Goal: Task Accomplishment & Management: Manage account settings

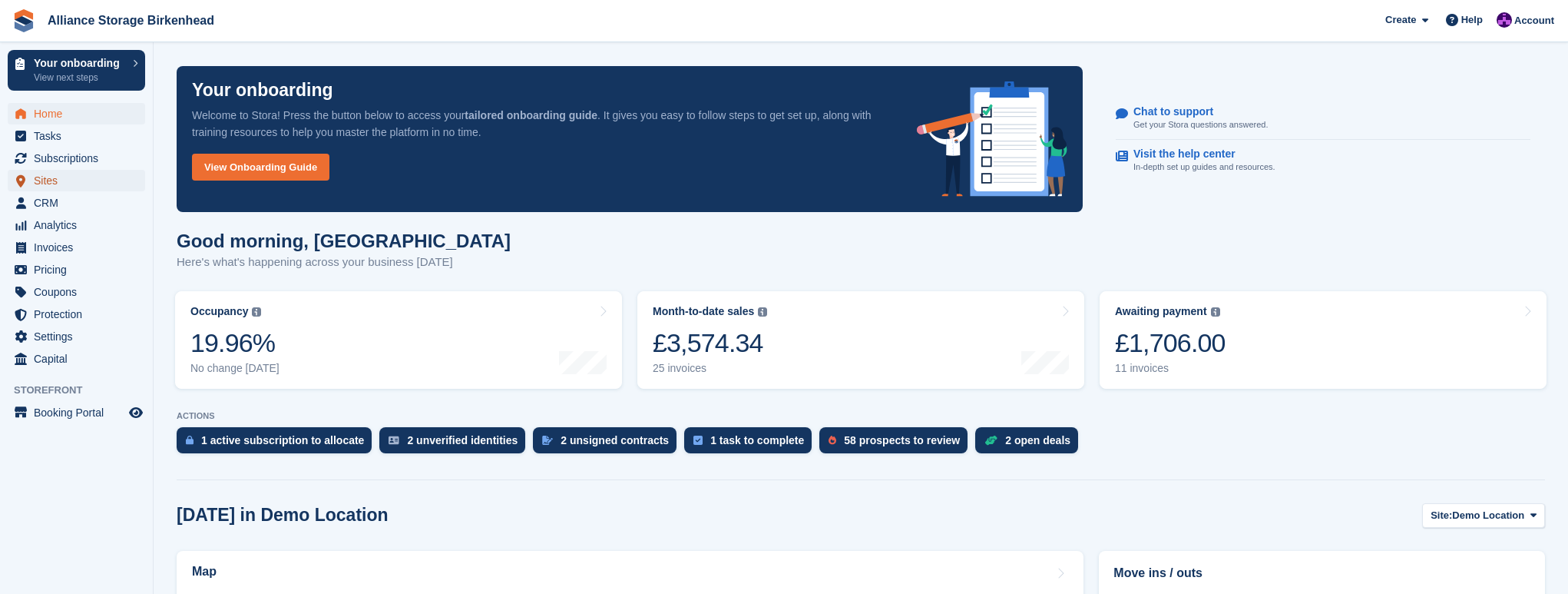
click at [79, 179] on span "Sites" at bounding box center [79, 180] width 92 height 22
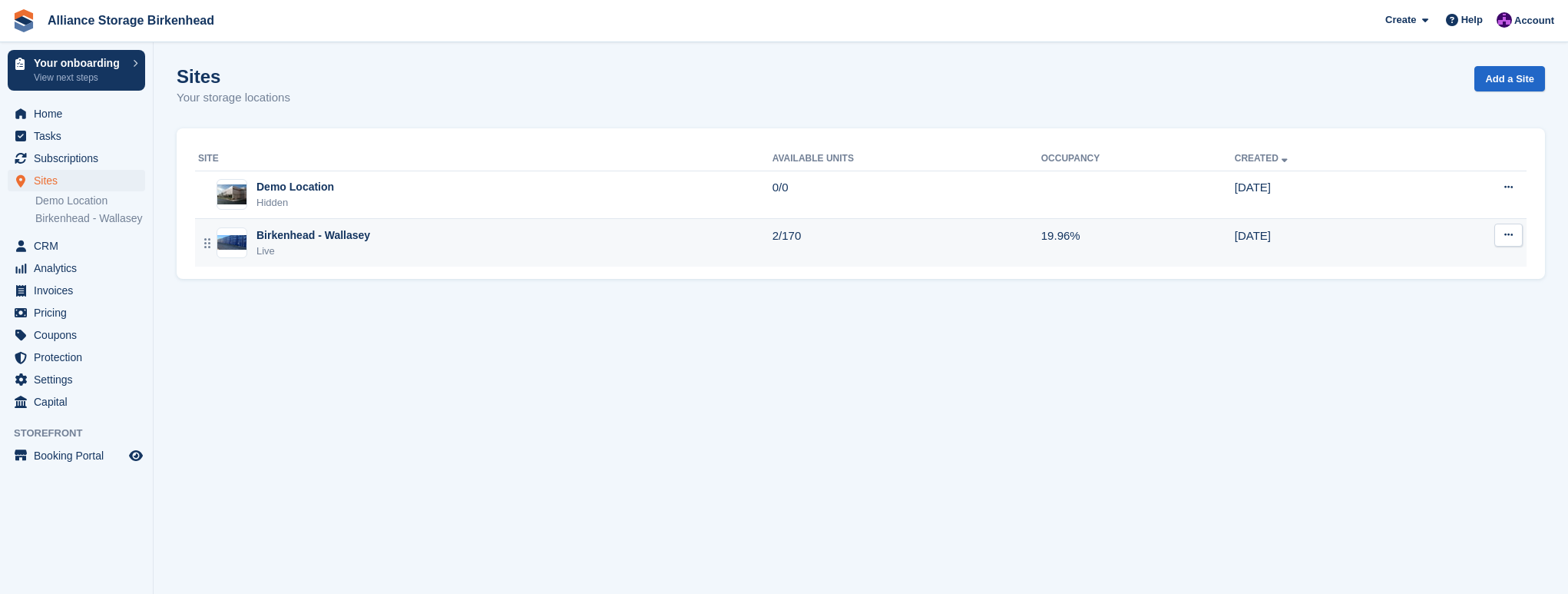
click at [437, 252] on div "Birkenhead - Wallasey Live" at bounding box center [485, 242] width 575 height 31
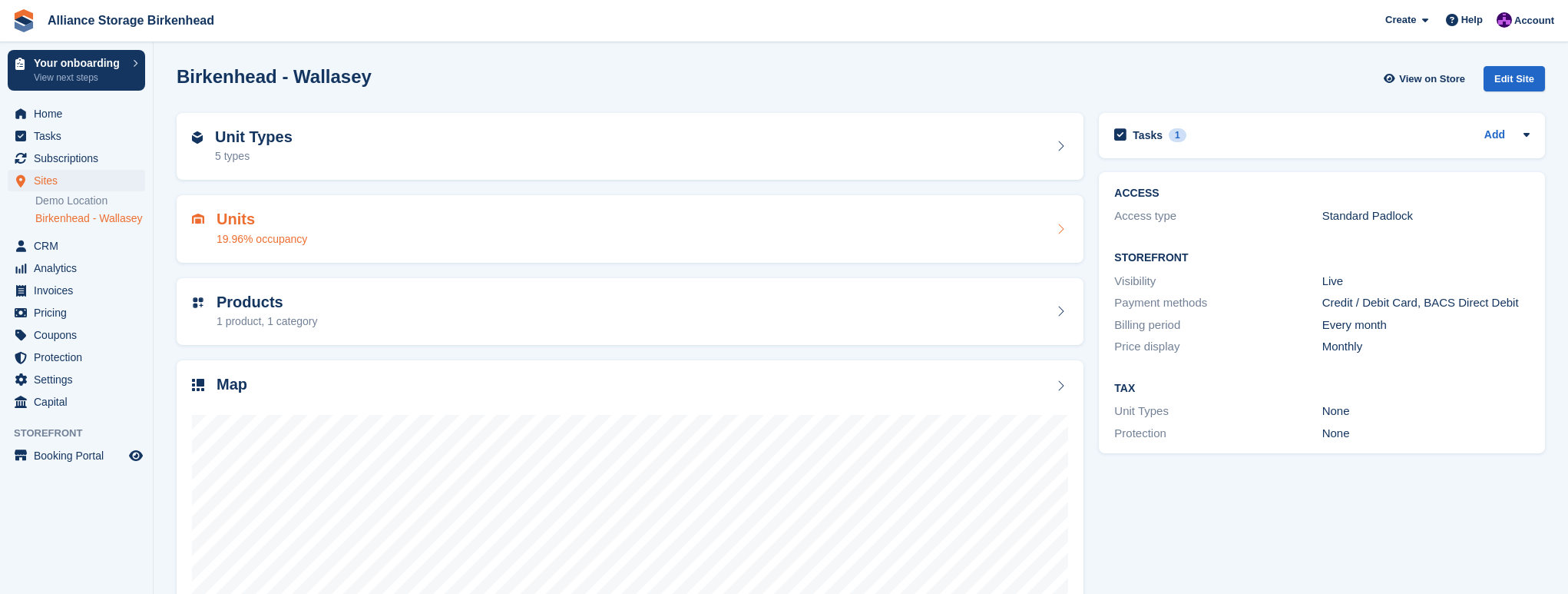
click at [489, 225] on div "Units 19.96% occupancy" at bounding box center [630, 229] width 876 height 37
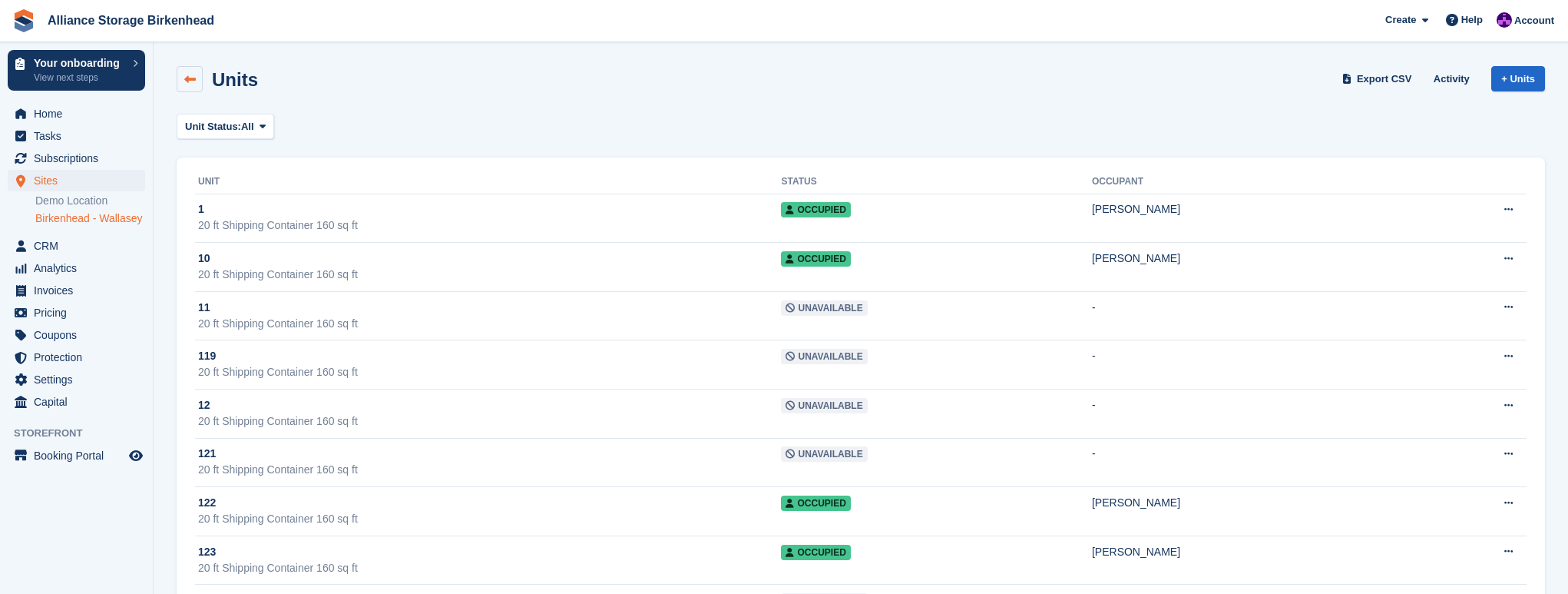
click at [180, 76] on link at bounding box center [189, 79] width 26 height 26
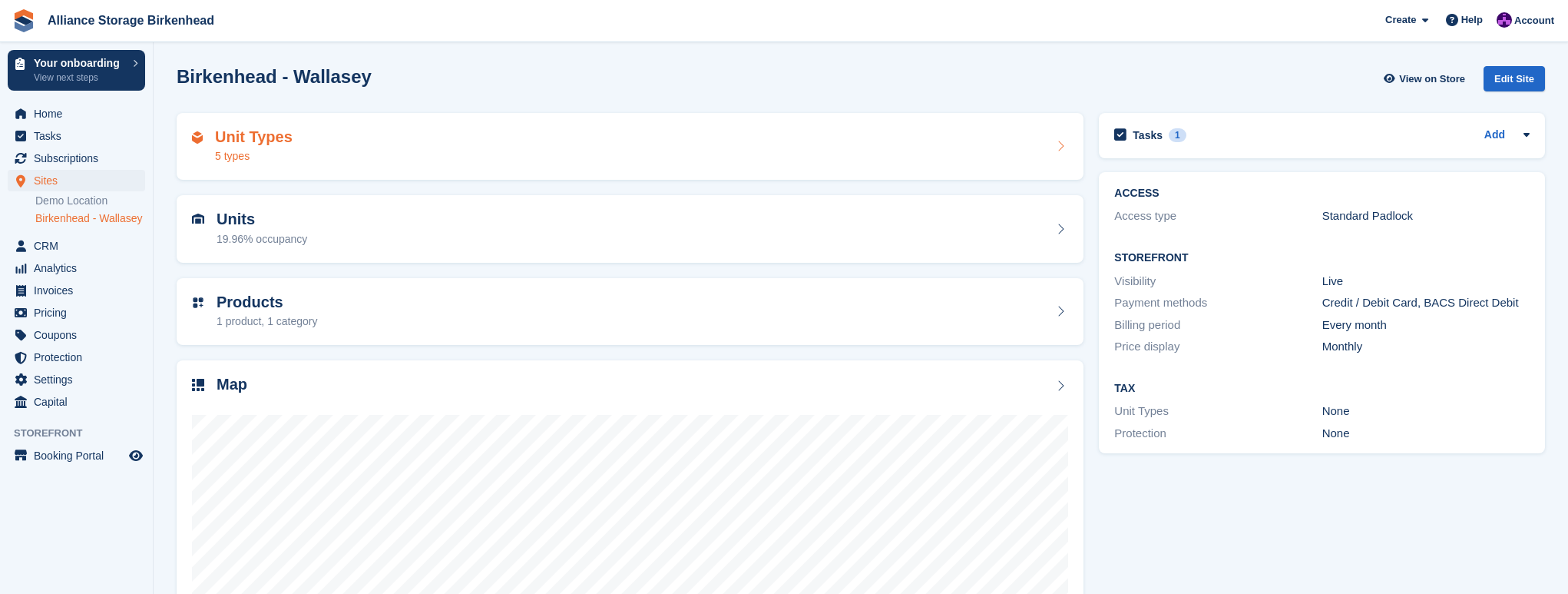
click at [465, 144] on div "Unit Types 5 types" at bounding box center [630, 147] width 876 height 37
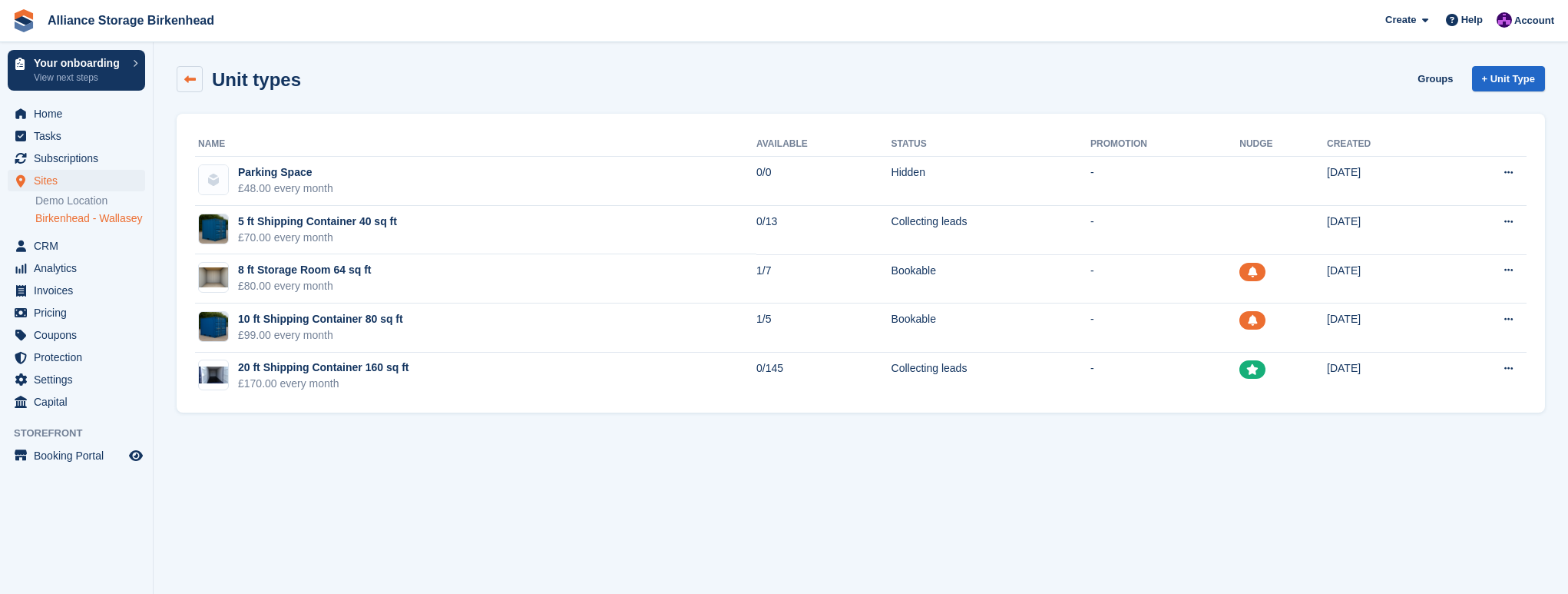
click at [187, 70] on link at bounding box center [189, 79] width 26 height 26
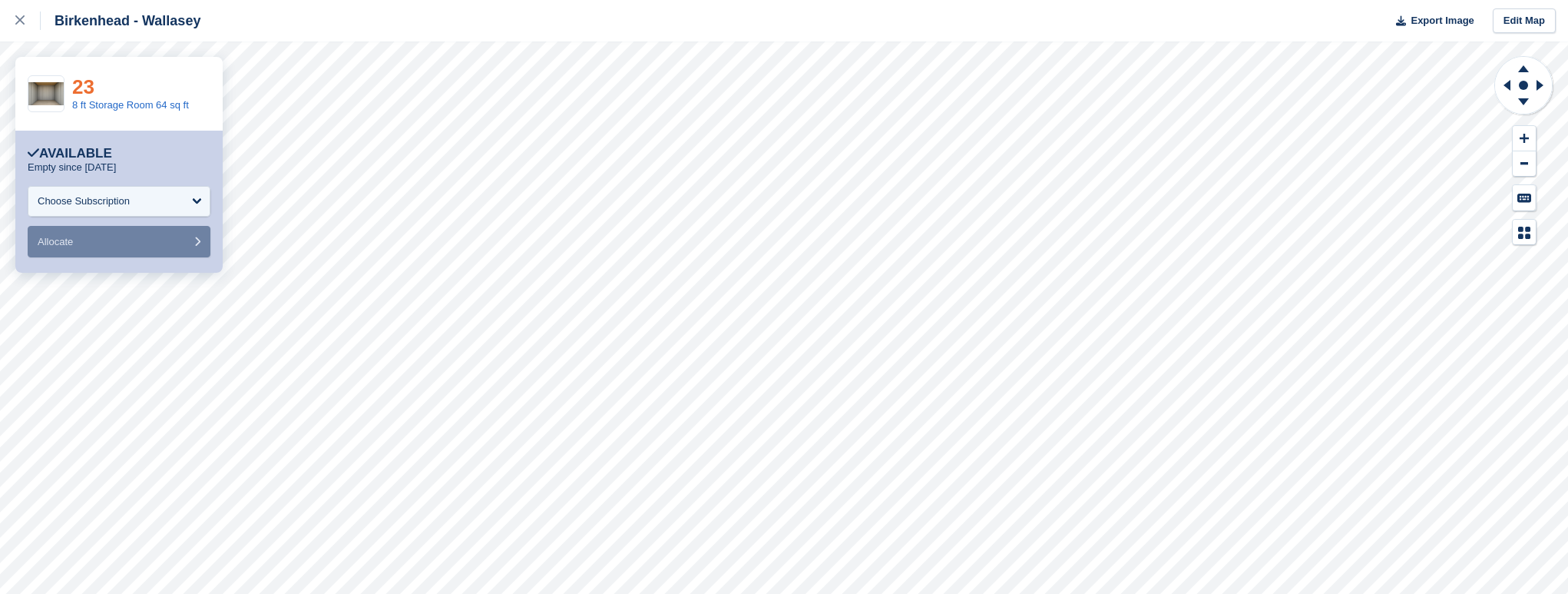
click at [81, 87] on link "23" at bounding box center [83, 87] width 22 height 23
click at [26, 24] on div at bounding box center [28, 20] width 26 height 18
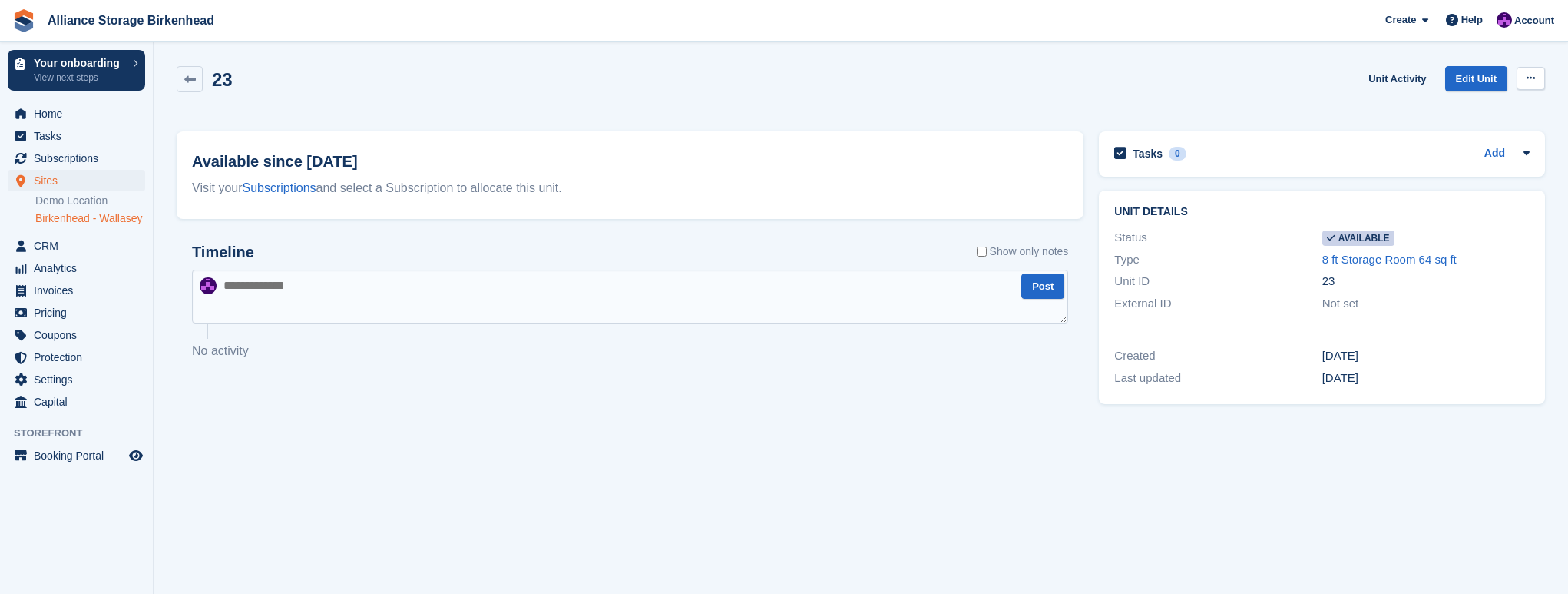
drag, startPoint x: 0, startPoint y: 0, endPoint x: 1542, endPoint y: 75, distance: 1543.8
click at [1542, 75] on button at bounding box center [1530, 78] width 28 height 23
click at [1440, 116] on p "Make unavailable" at bounding box center [1471, 108] width 134 height 20
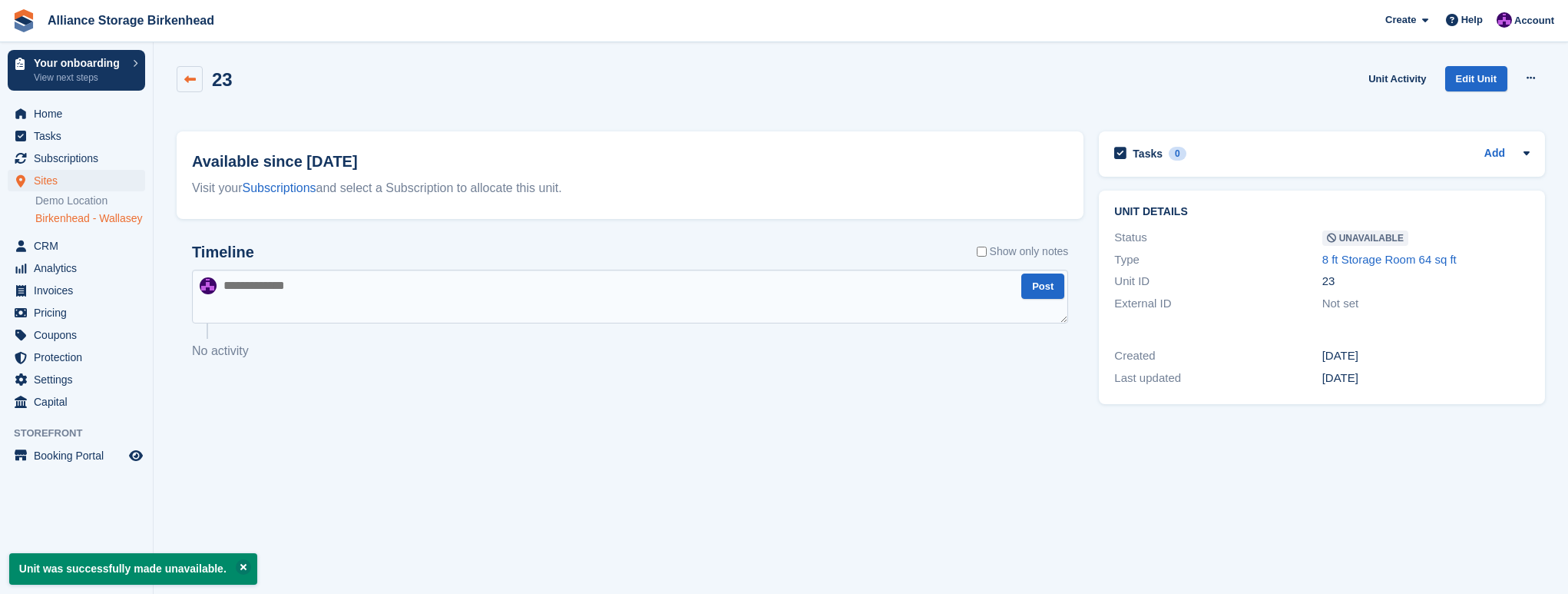
click at [191, 88] on link at bounding box center [189, 79] width 26 height 26
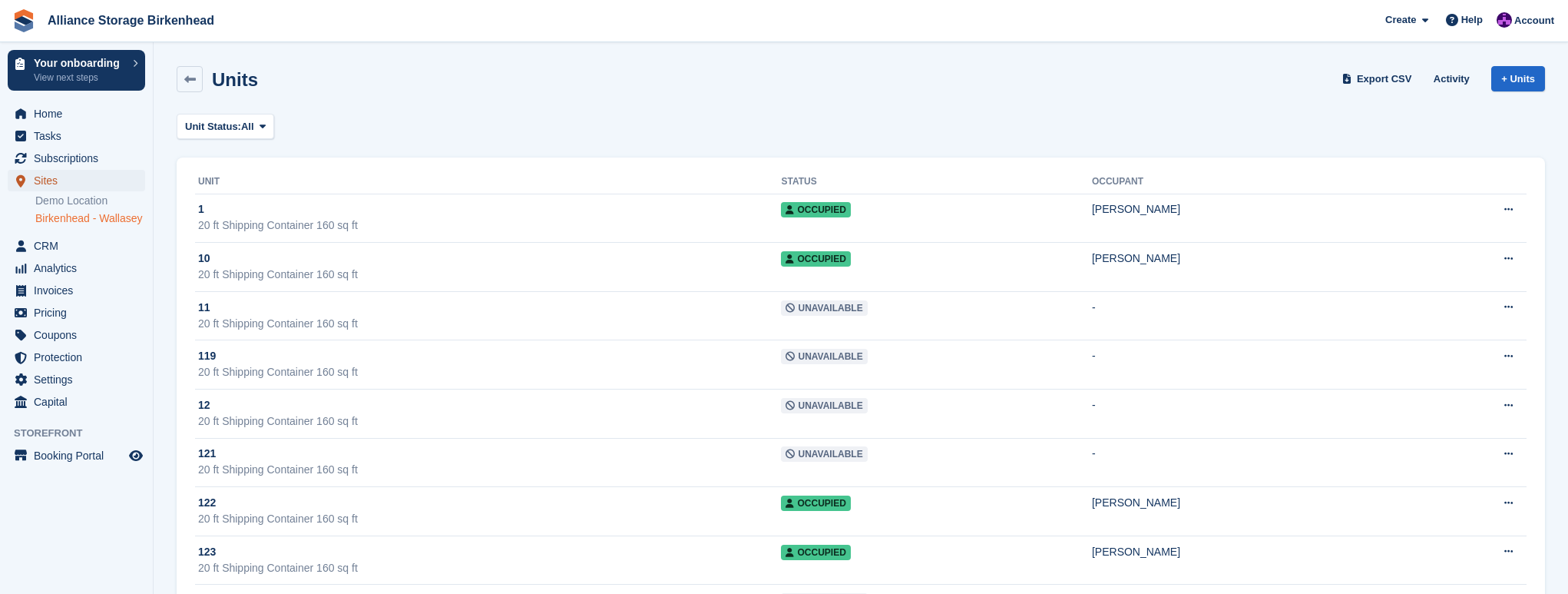
click at [72, 182] on span "Sites" at bounding box center [79, 180] width 92 height 22
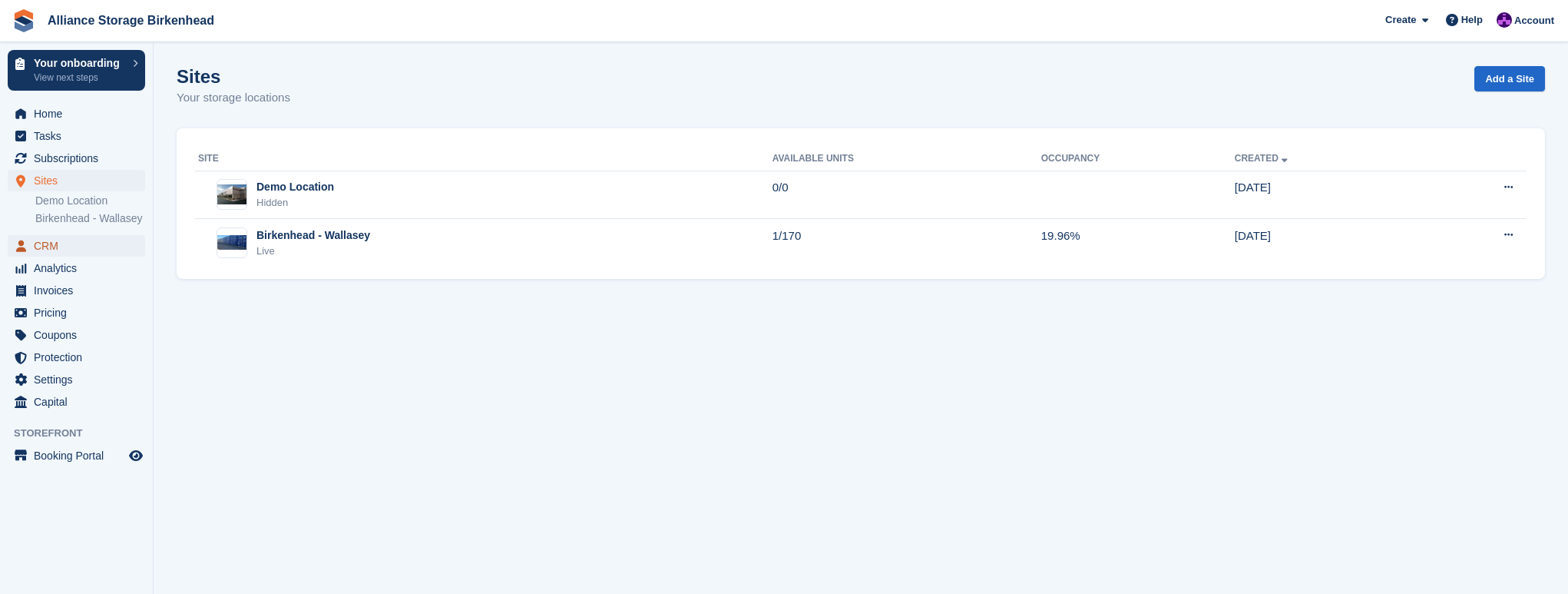
click at [55, 248] on span "CRM" at bounding box center [79, 246] width 92 height 22
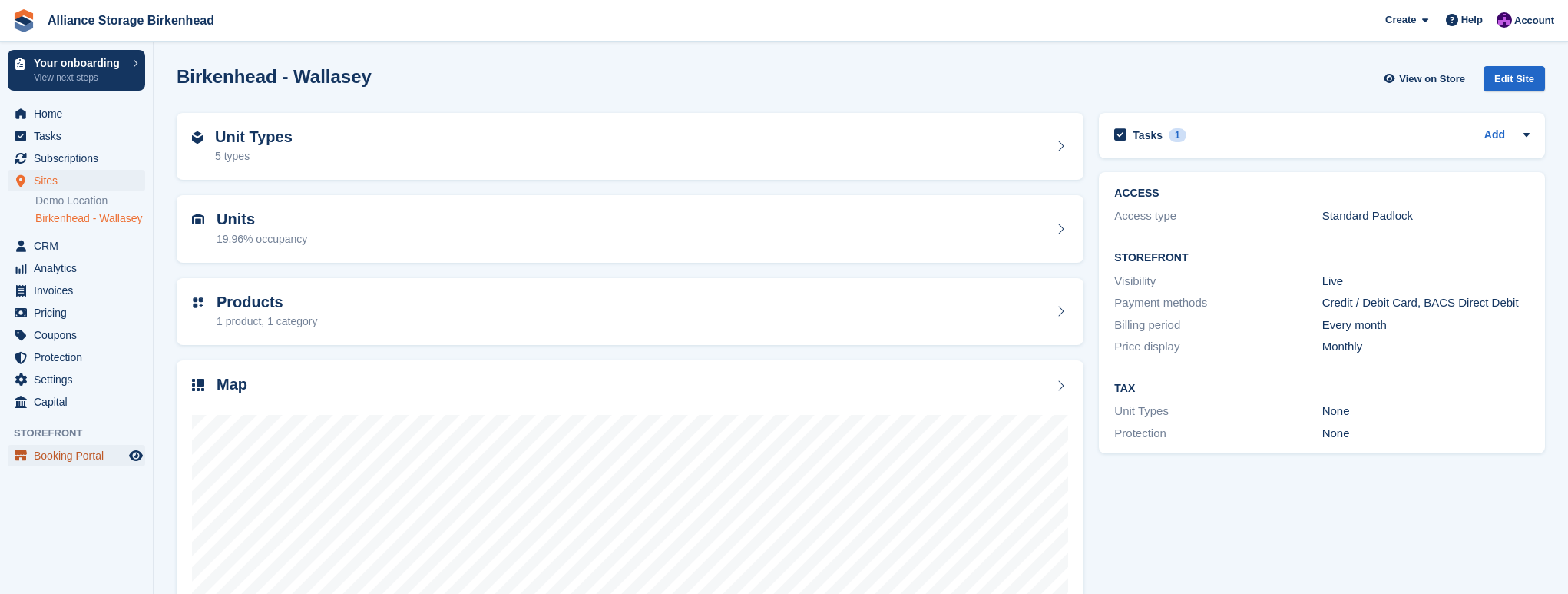
click at [108, 455] on span "Booking Portal" at bounding box center [79, 455] width 92 height 22
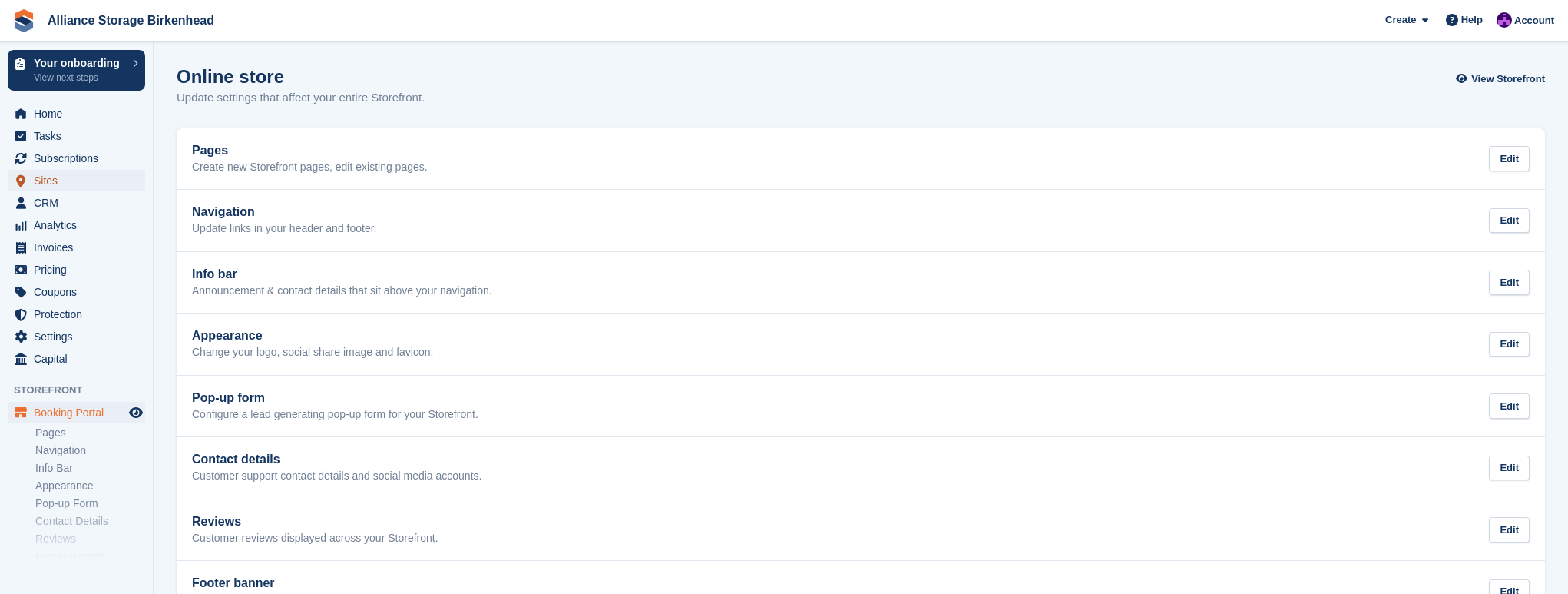
click at [89, 177] on span "Sites" at bounding box center [79, 180] width 92 height 22
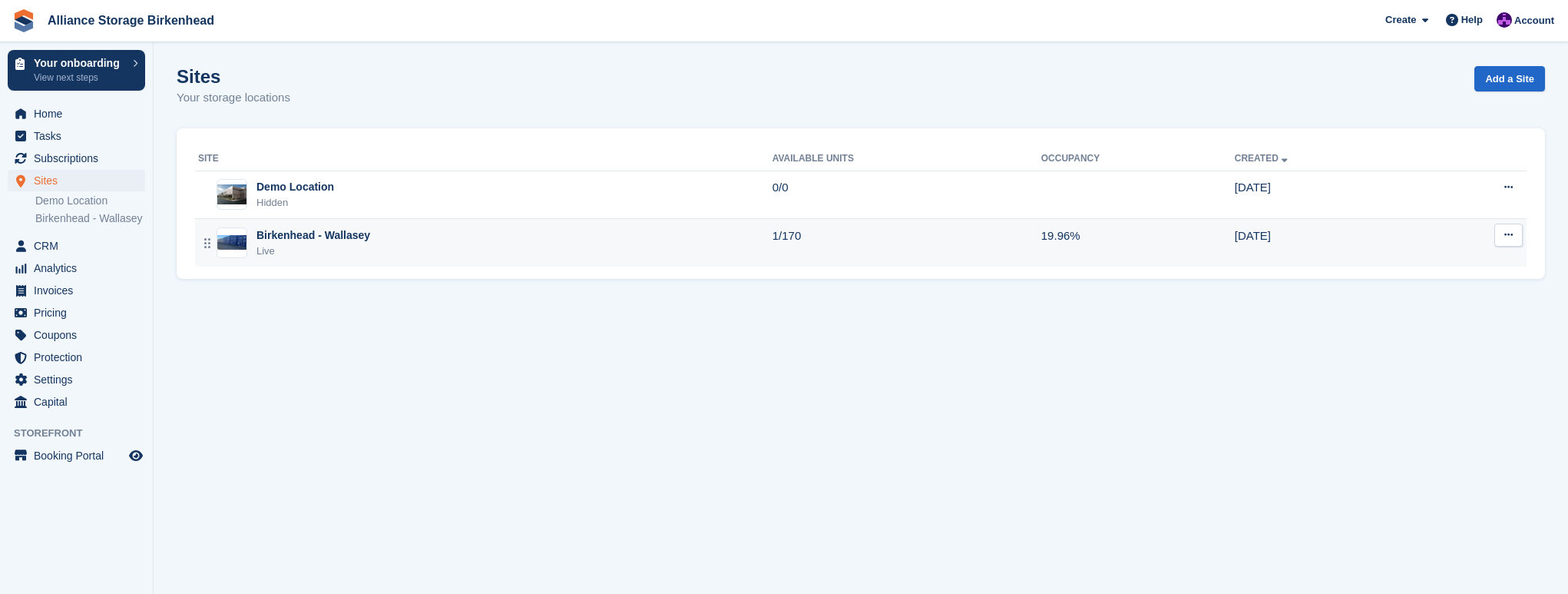
click at [390, 240] on div "Birkenhead - Wallasey Live" at bounding box center [485, 242] width 575 height 31
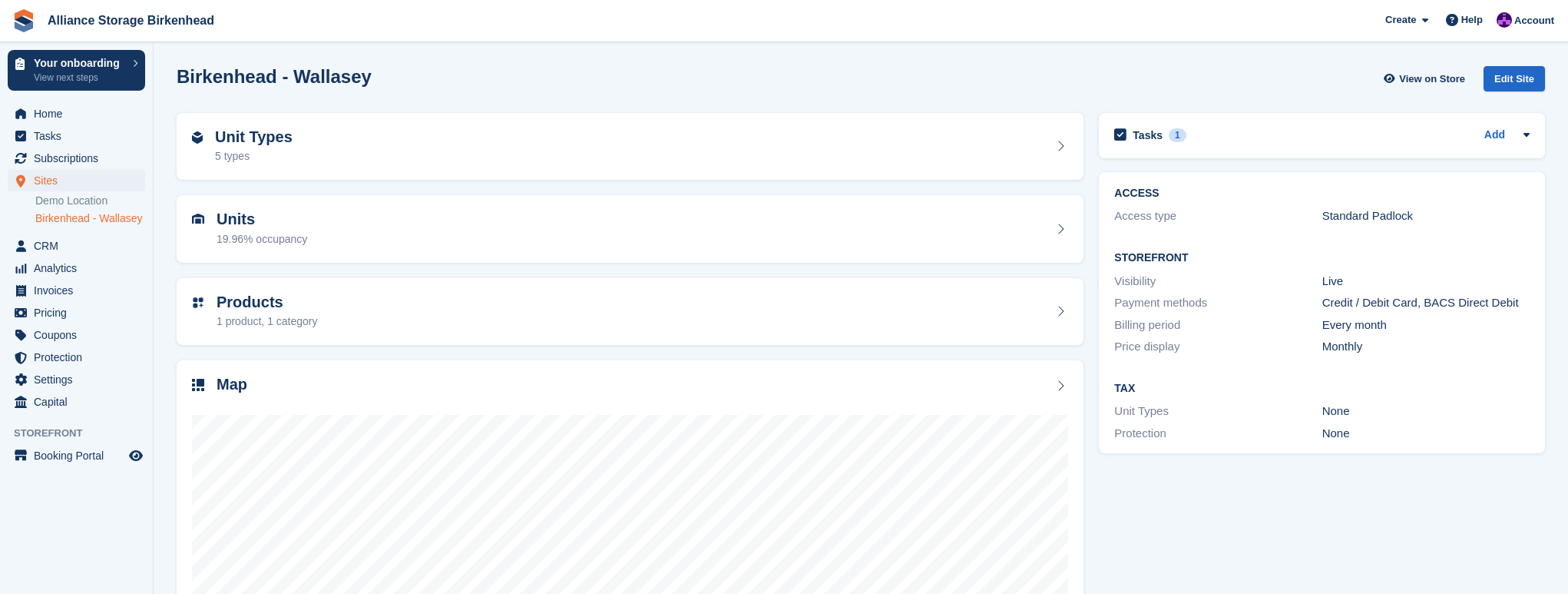
click at [400, 159] on div "Unit Types 5 types" at bounding box center [630, 147] width 876 height 37
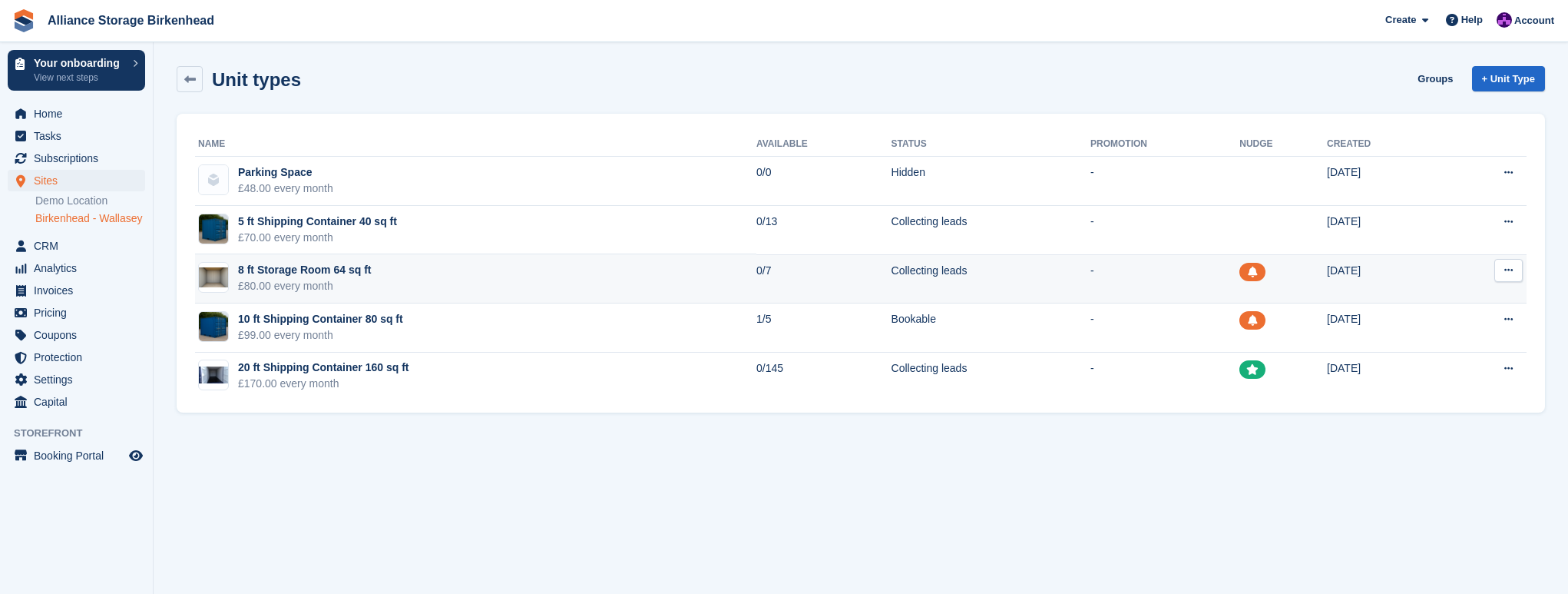
click at [1514, 275] on button at bounding box center [1508, 270] width 28 height 23
click at [1444, 302] on p "Edit unit type" at bounding box center [1448, 300] width 134 height 20
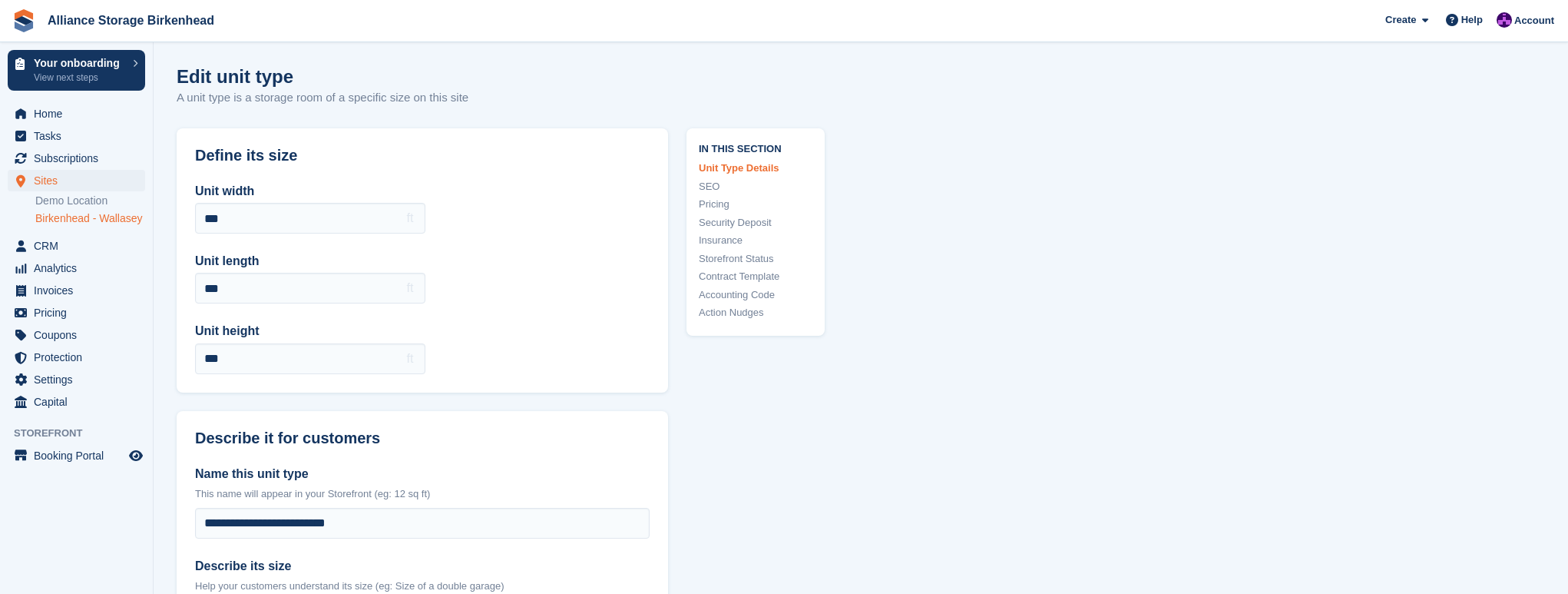
click at [1567, 63] on html "Alliance Storage Birkenhead Create Subscription Invoice Contact Deal Discount P…" at bounding box center [784, 297] width 1568 height 594
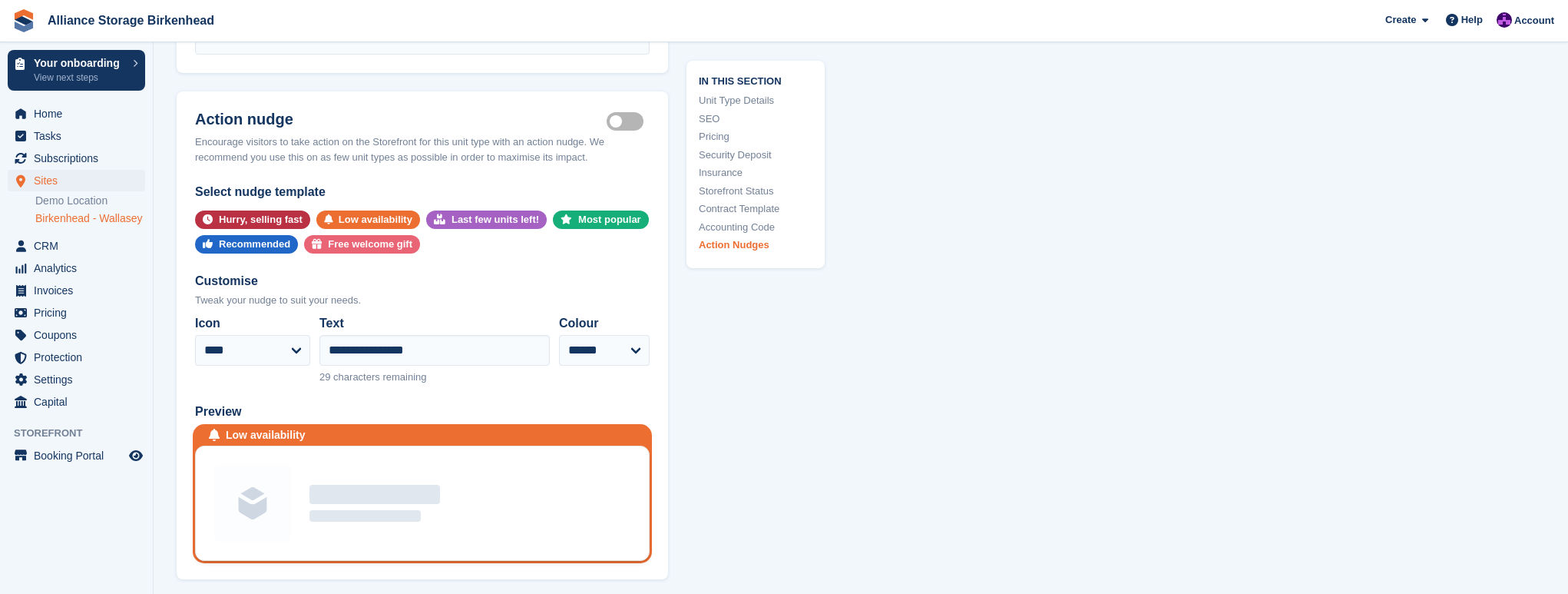
scroll to position [2740, 0]
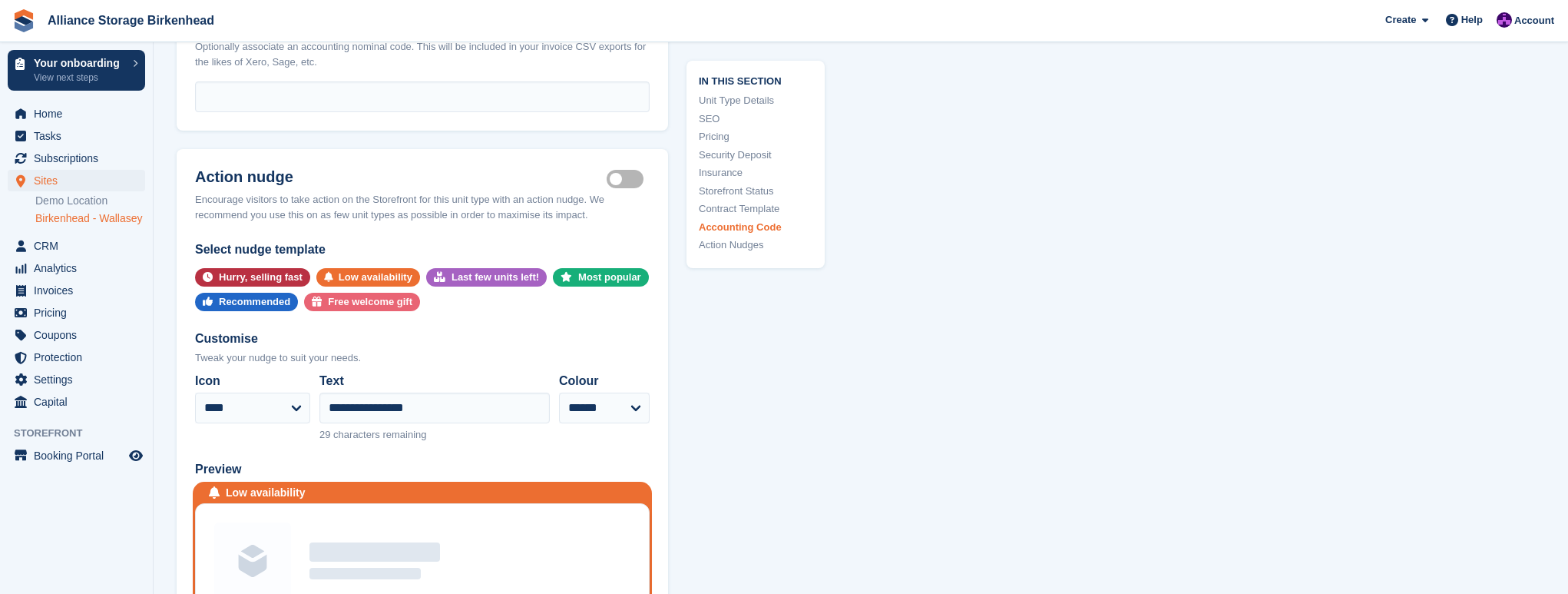
click at [622, 178] on label "Is active" at bounding box center [628, 179] width 43 height 2
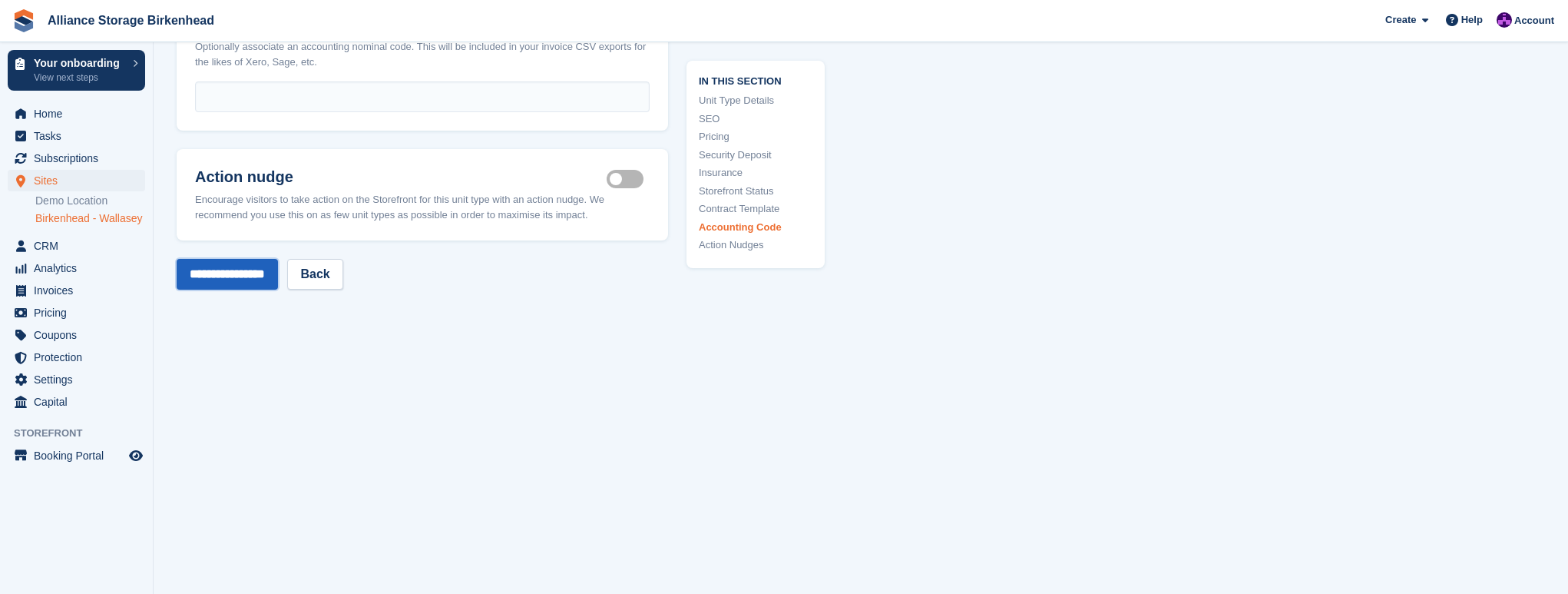
click at [234, 271] on input "**********" at bounding box center [227, 274] width 101 height 31
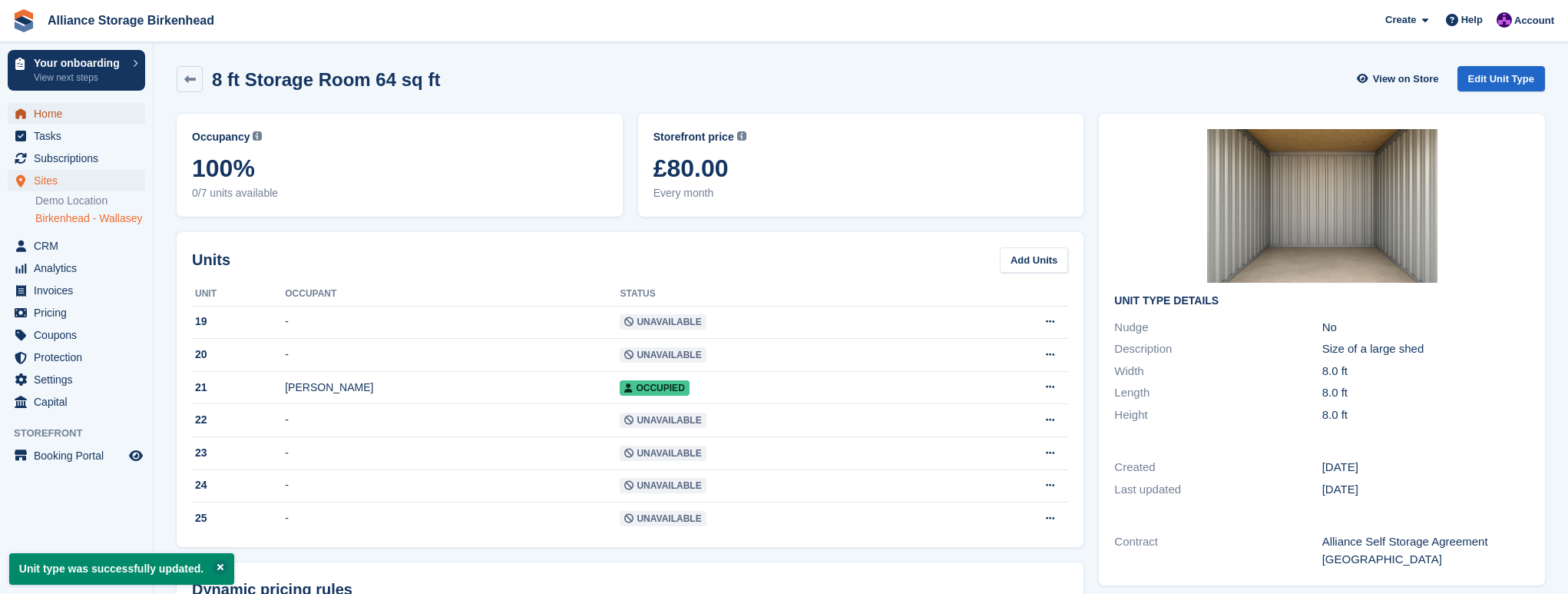
click at [71, 122] on span "Home" at bounding box center [79, 113] width 92 height 22
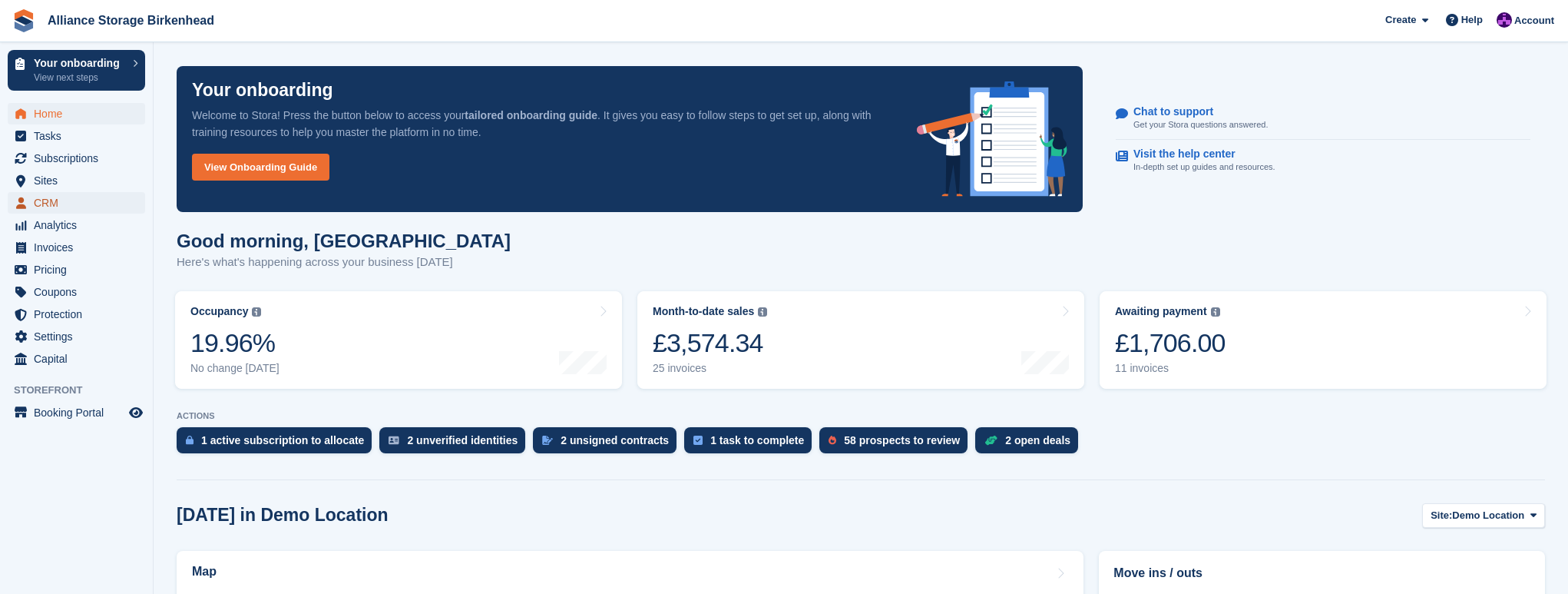
click at [92, 199] on span "CRM" at bounding box center [79, 202] width 92 height 22
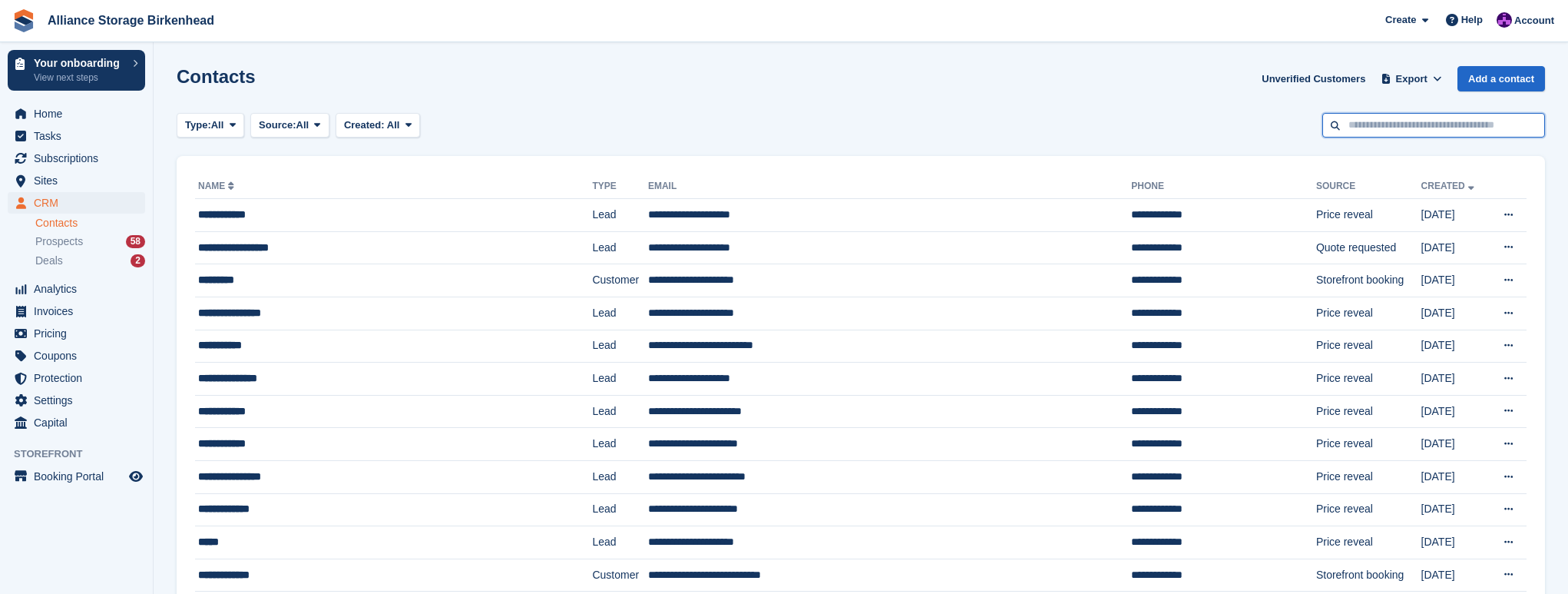
click at [1424, 133] on input "text" at bounding box center [1434, 126] width 223 height 26
type input "*******"
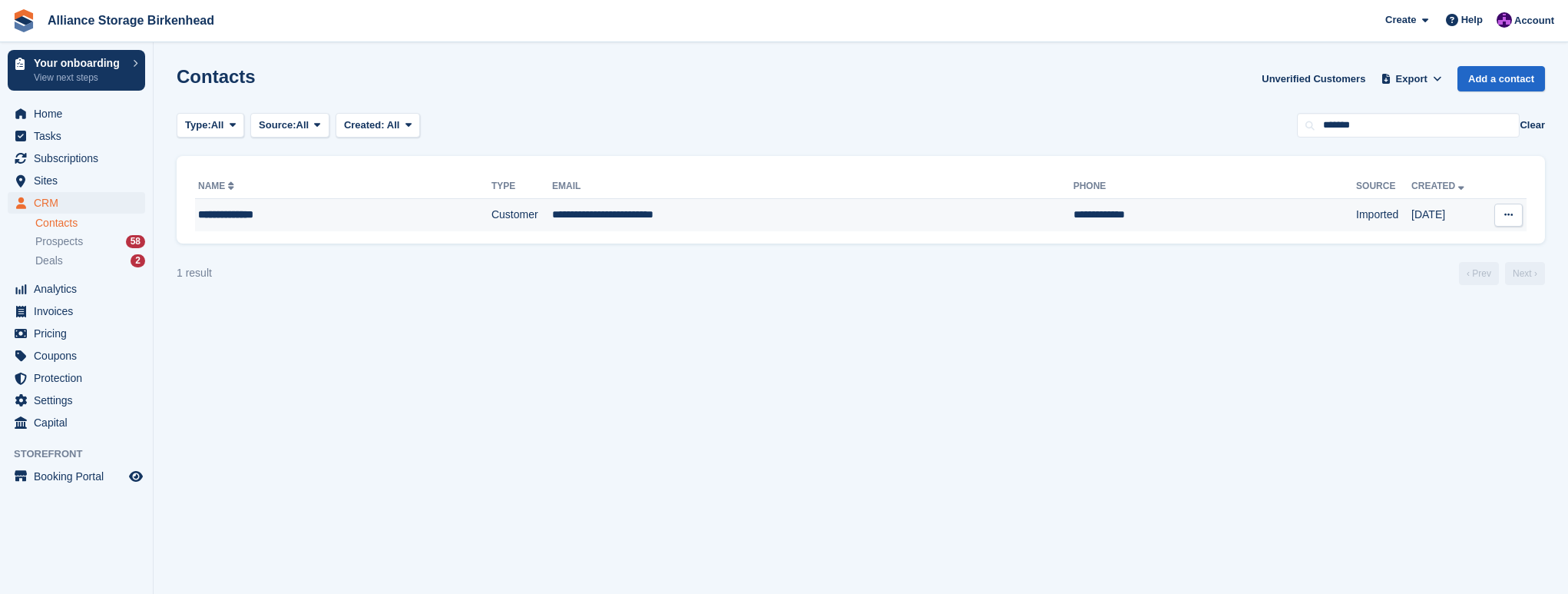
click at [365, 212] on div "**********" at bounding box center [310, 214] width 224 height 16
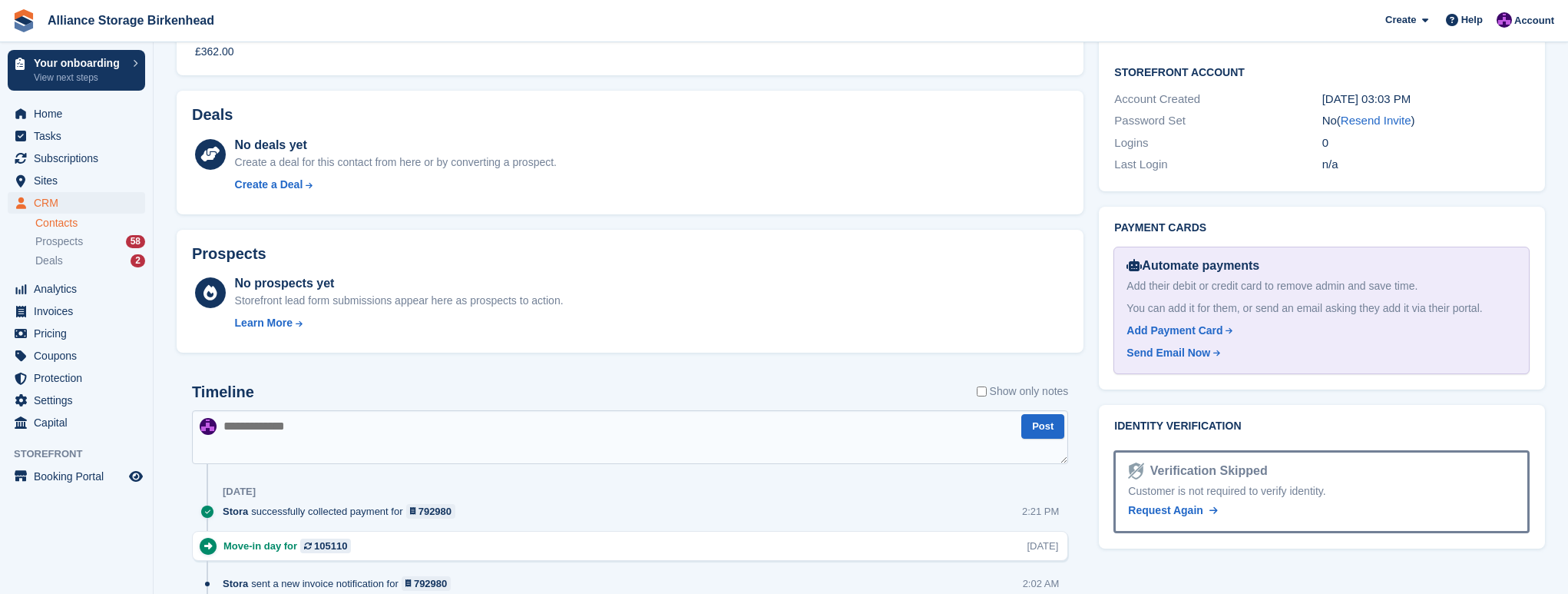
scroll to position [521, 0]
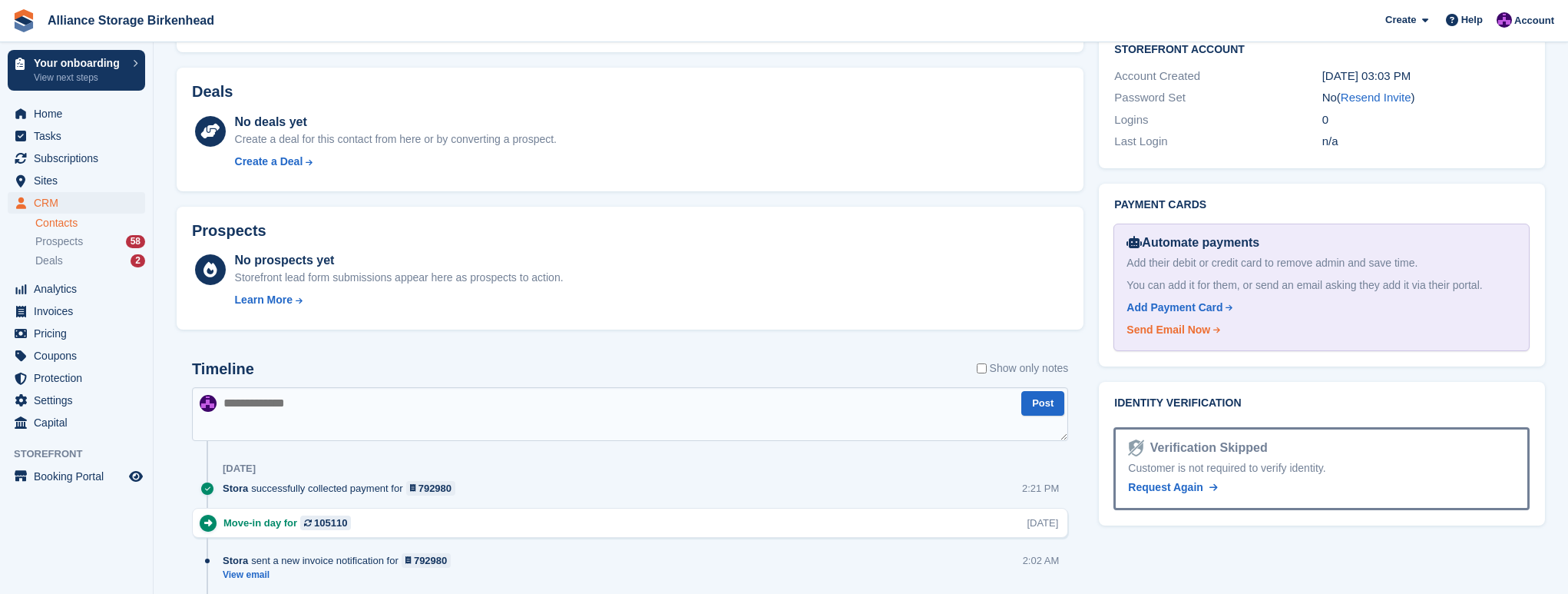
click at [1168, 327] on div "Send Email Now" at bounding box center [1168, 330] width 83 height 16
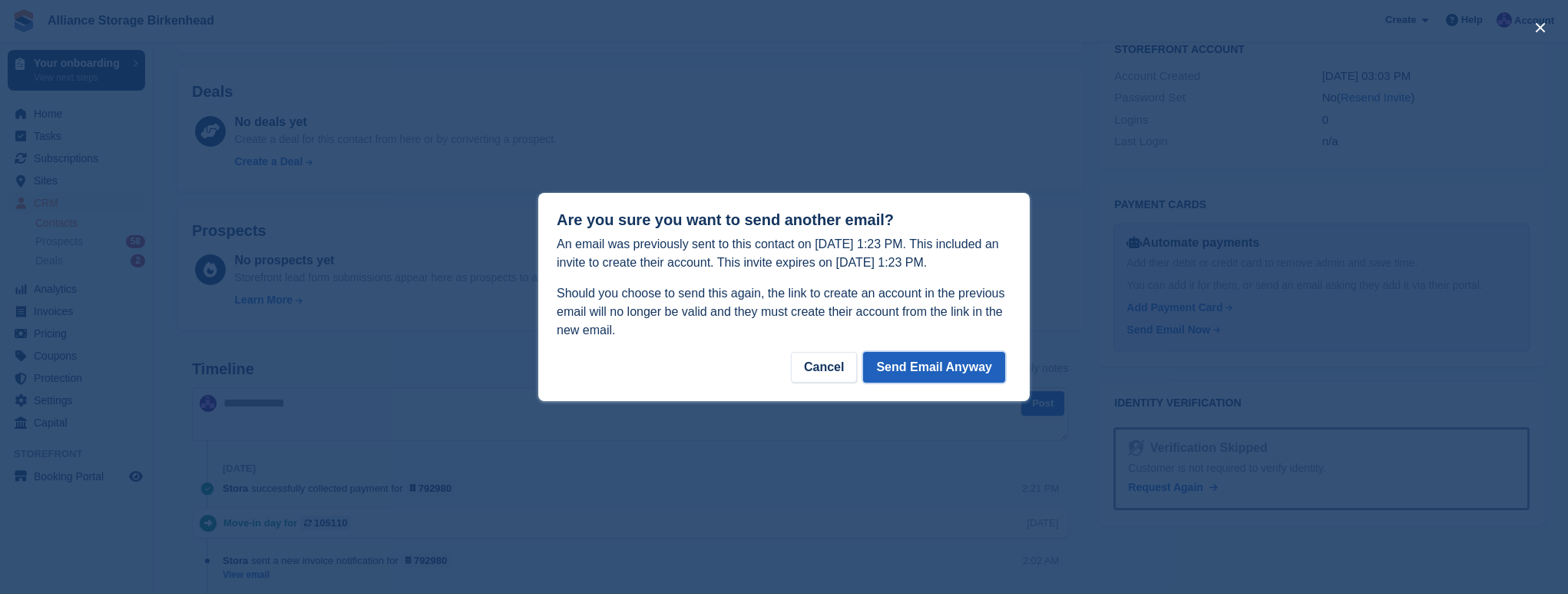
click at [940, 367] on button "Send Email Anyway" at bounding box center [934, 367] width 142 height 31
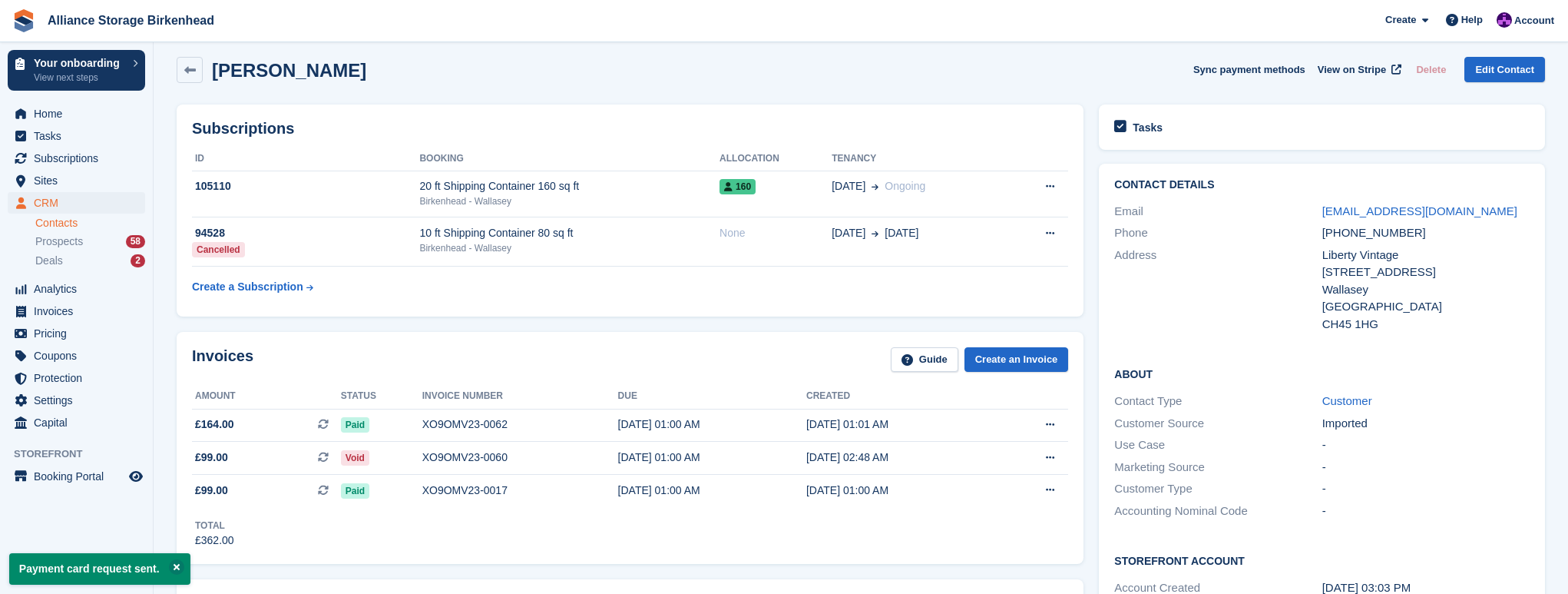
scroll to position [0, 0]
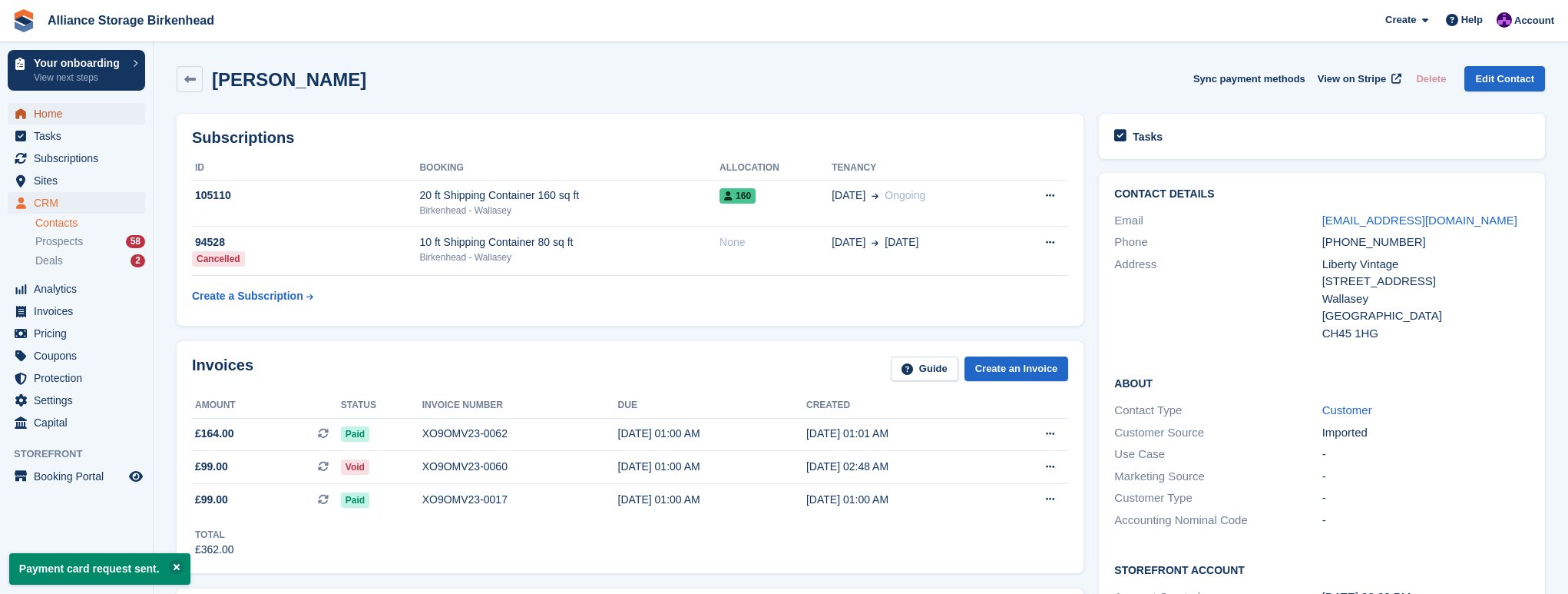
click at [54, 115] on span "Home" at bounding box center [79, 113] width 92 height 22
